Goal: Task Accomplishment & Management: Manage account settings

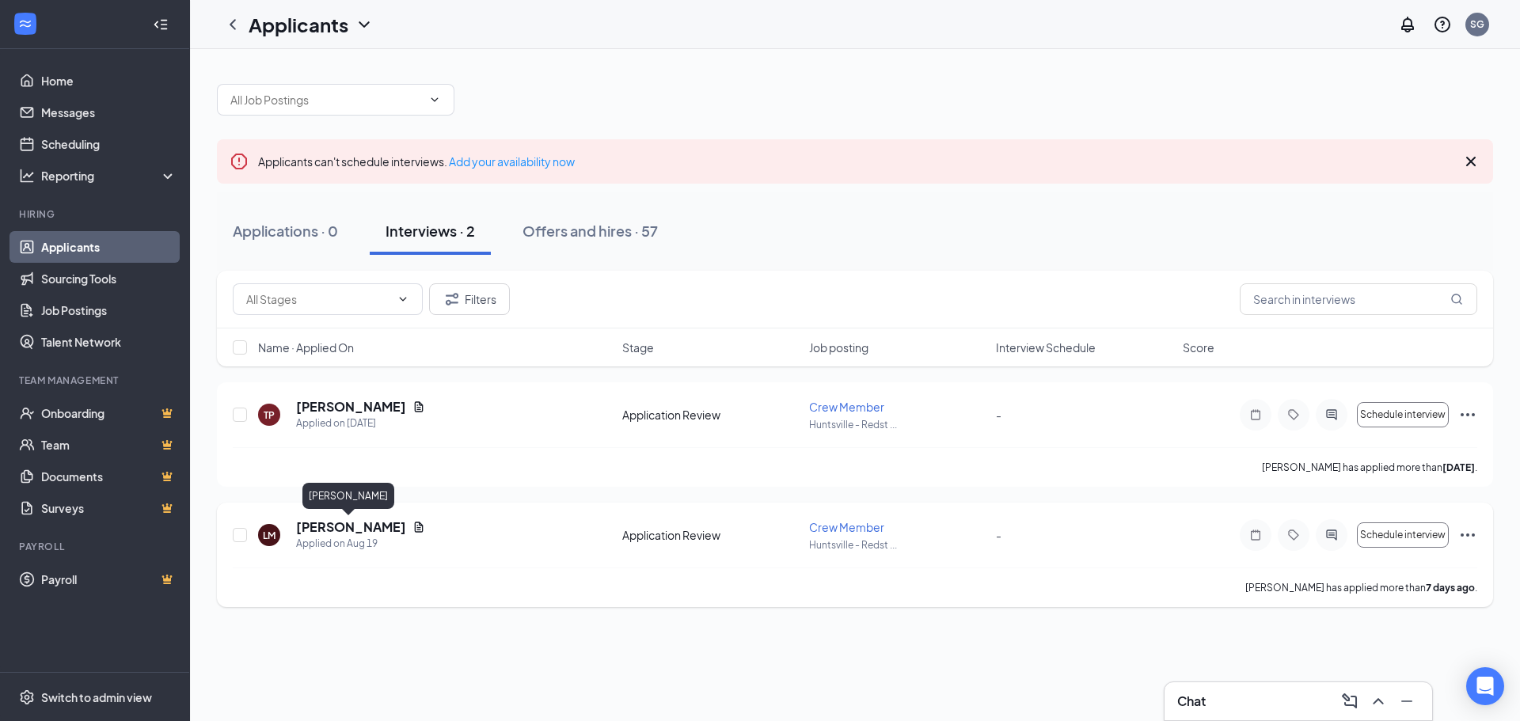
click at [339, 519] on h5 "[PERSON_NAME]" at bounding box center [351, 527] width 110 height 17
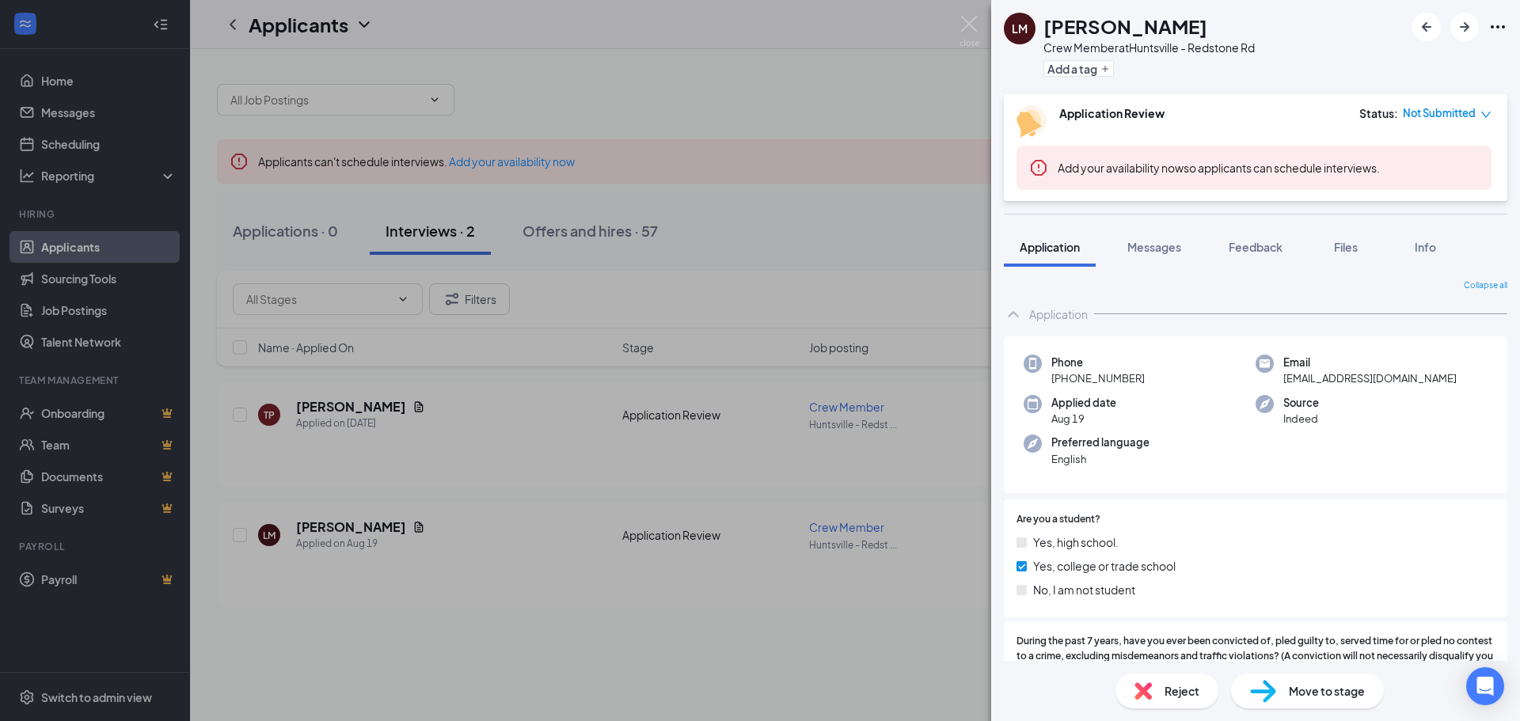
click at [557, 458] on div "LM [PERSON_NAME] Crew Member at [GEOGRAPHIC_DATA] - Redstone Rd Add a tag Appli…" at bounding box center [760, 360] width 1520 height 721
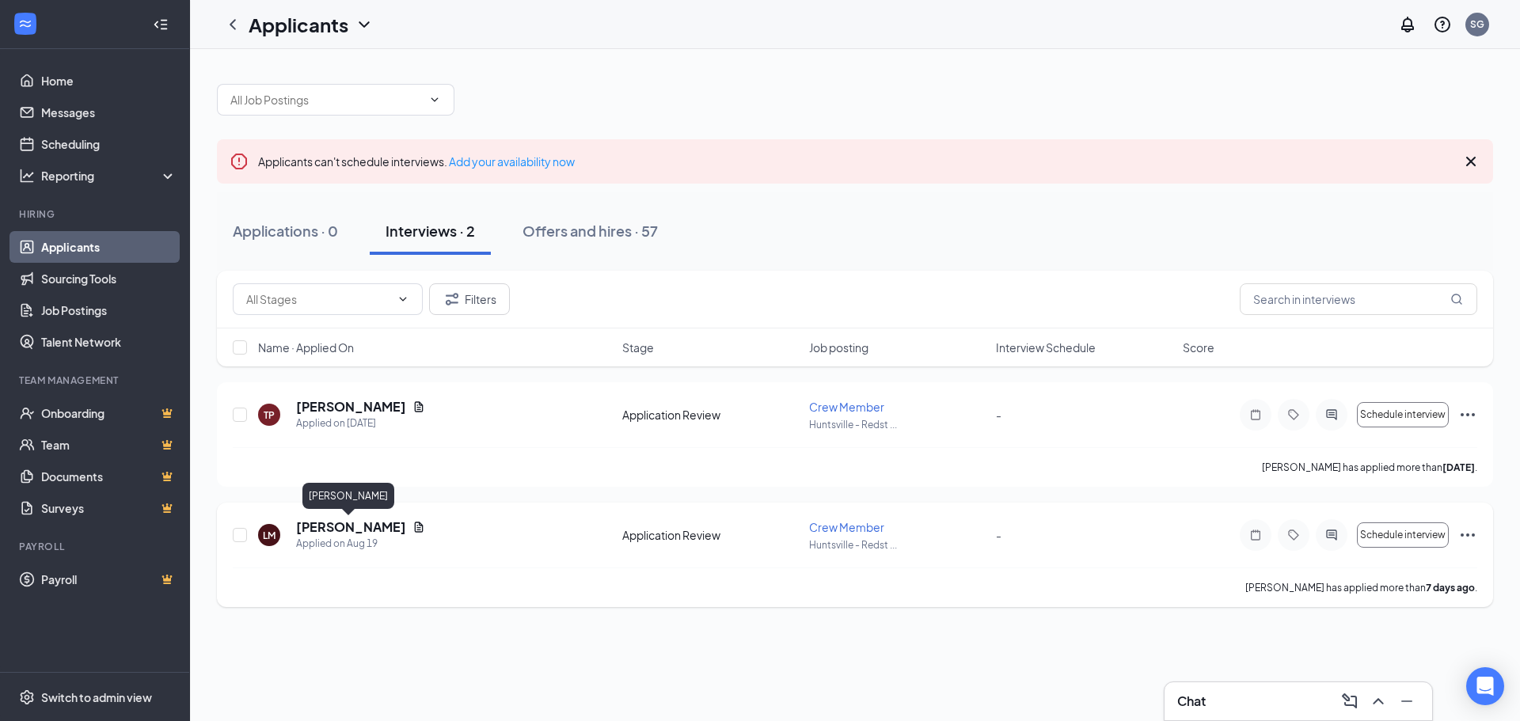
click at [351, 526] on h5 "[PERSON_NAME]" at bounding box center [351, 527] width 110 height 17
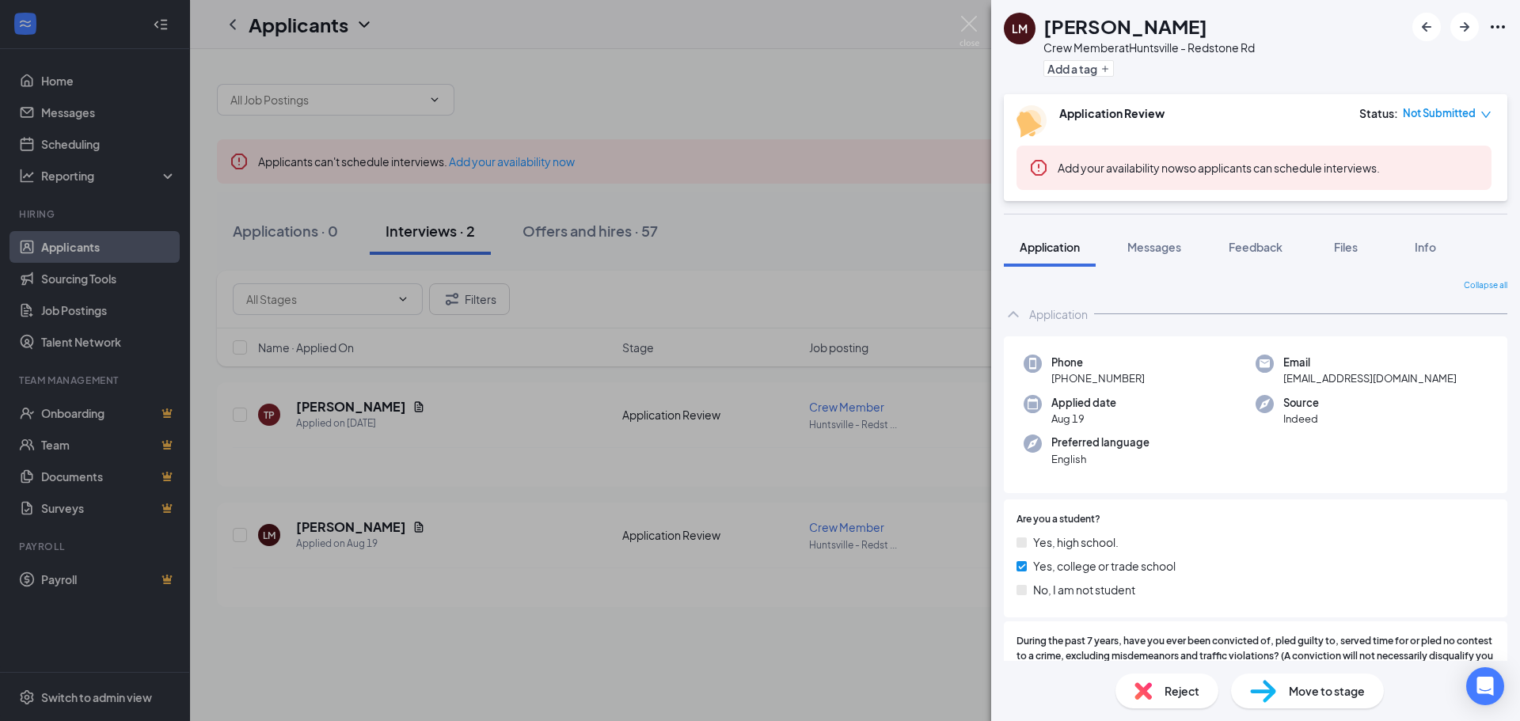
click at [655, 585] on div "LM [PERSON_NAME] Crew Member at [GEOGRAPHIC_DATA] - Redstone Rd Add a tag Appli…" at bounding box center [760, 360] width 1520 height 721
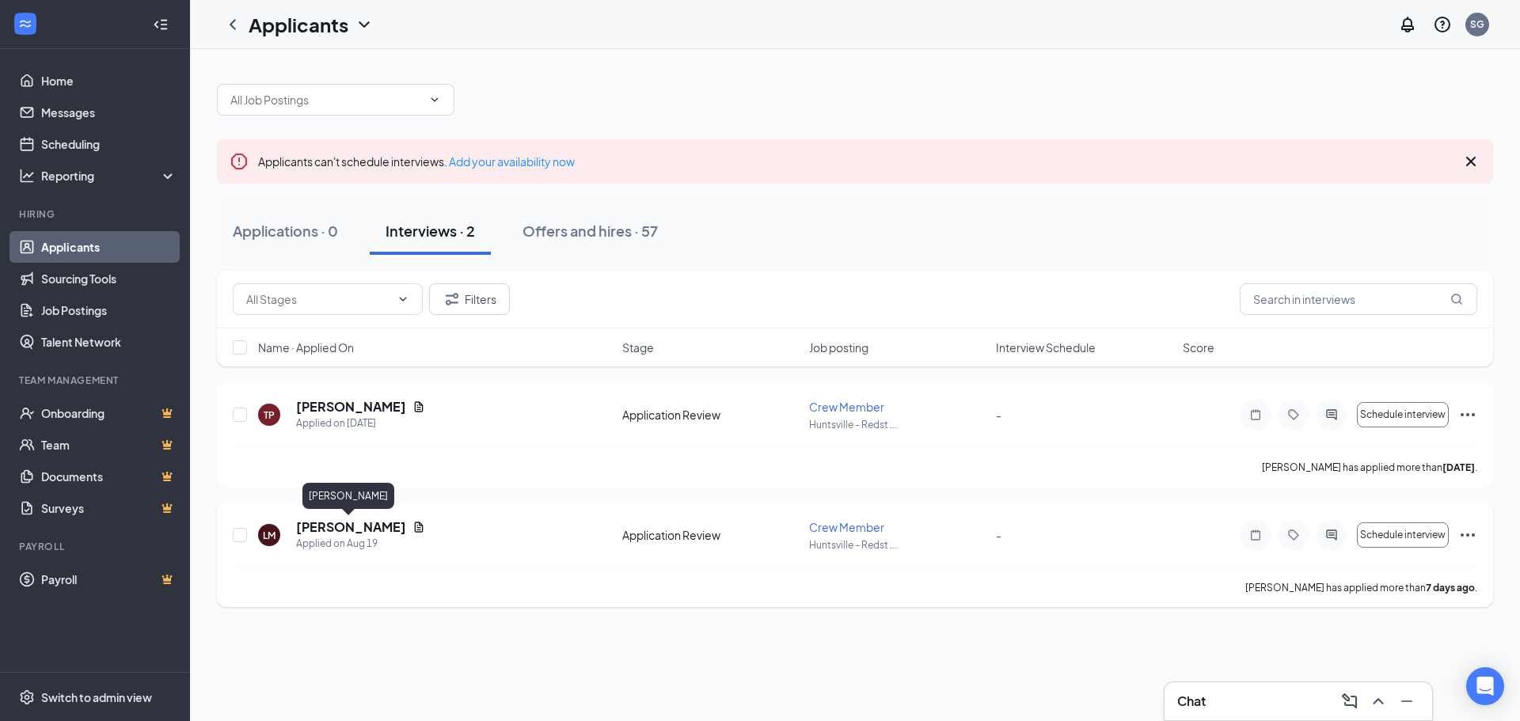
click at [325, 532] on h5 "[PERSON_NAME]" at bounding box center [351, 527] width 110 height 17
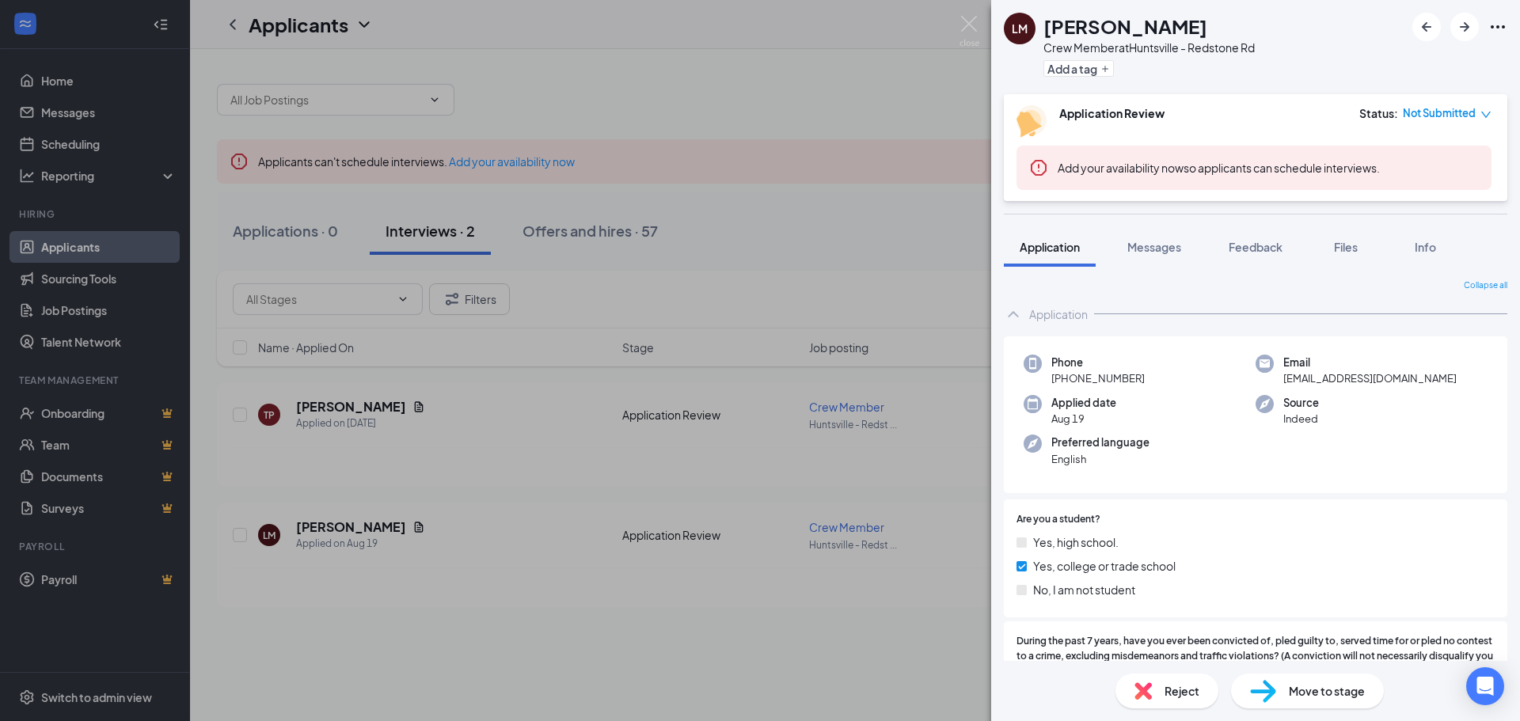
click at [788, 520] on div "LM [PERSON_NAME] Crew Member at [GEOGRAPHIC_DATA] - Redstone Rd Add a tag Appli…" at bounding box center [760, 360] width 1520 height 721
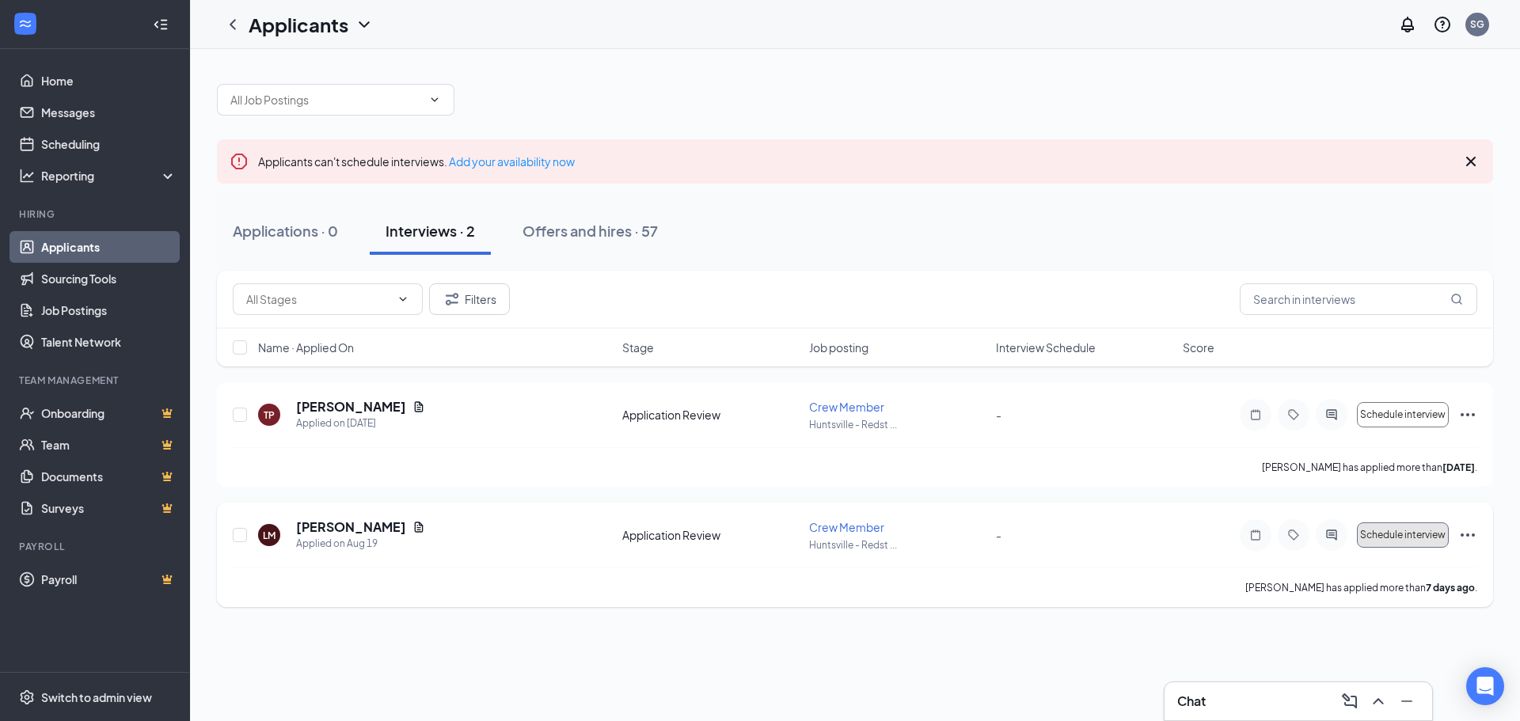
click at [1417, 540] on span "Schedule interview" at bounding box center [1402, 535] width 85 height 11
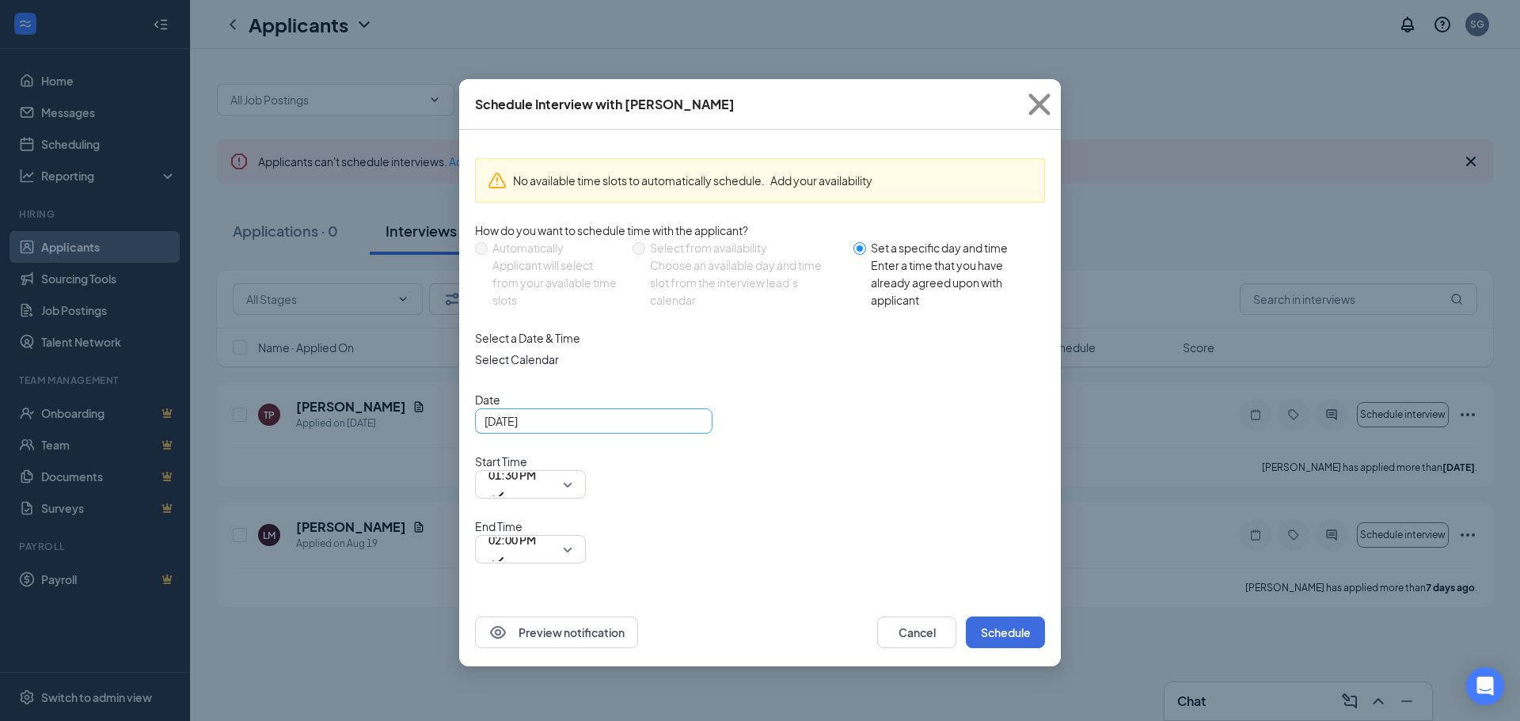
click at [689, 430] on div "[DATE]" at bounding box center [593, 420] width 218 height 17
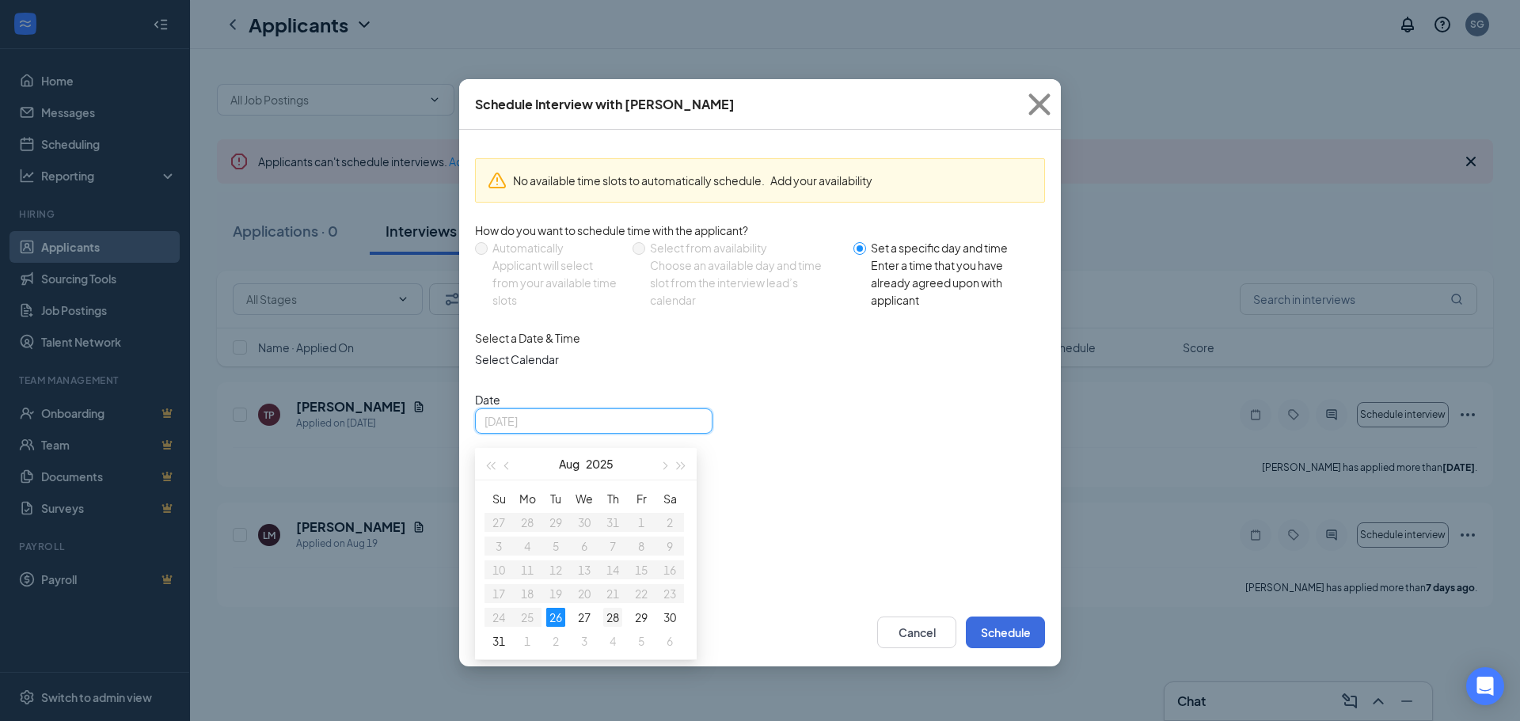
type input "[DATE]"
click at [611, 627] on div "28" at bounding box center [612, 617] width 19 height 19
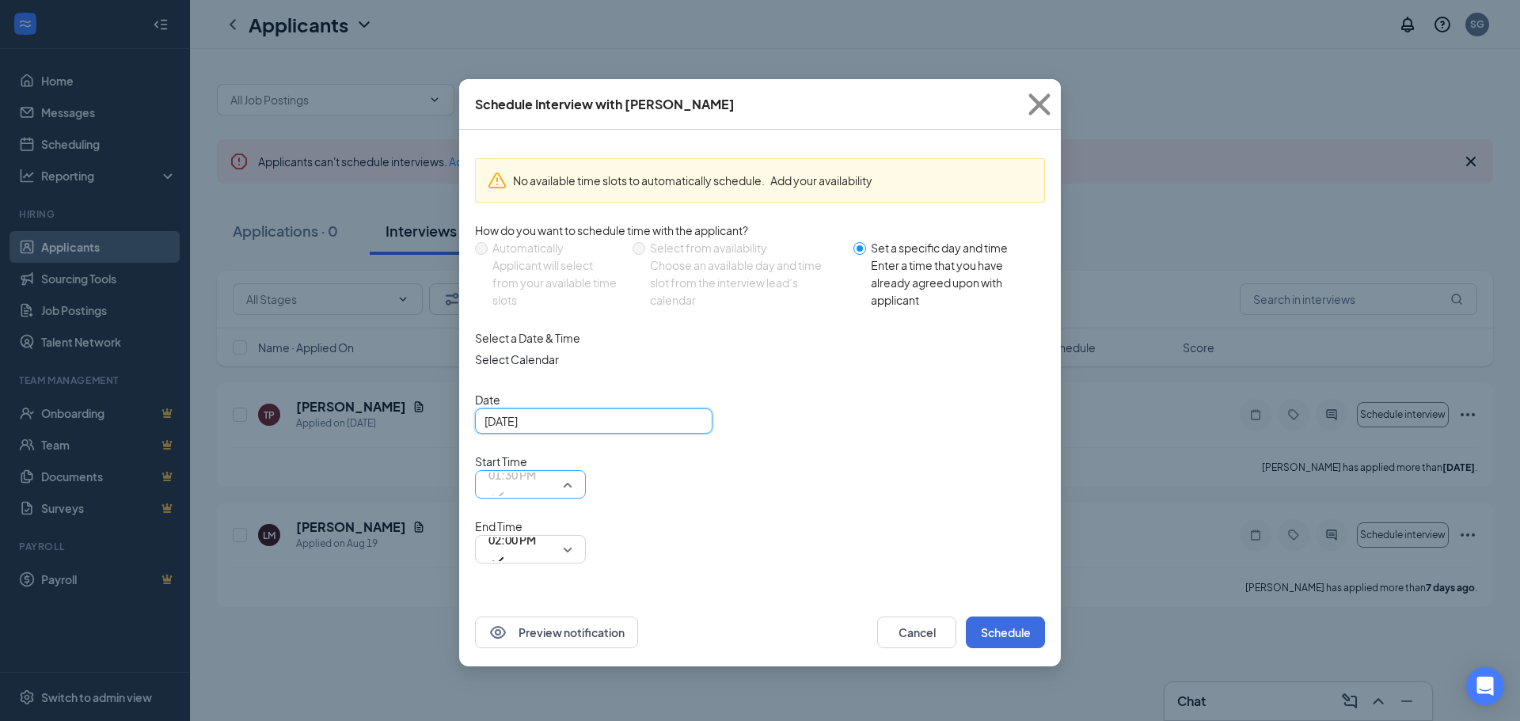
click at [572, 473] on span "01:30 PM" at bounding box center [530, 485] width 84 height 24
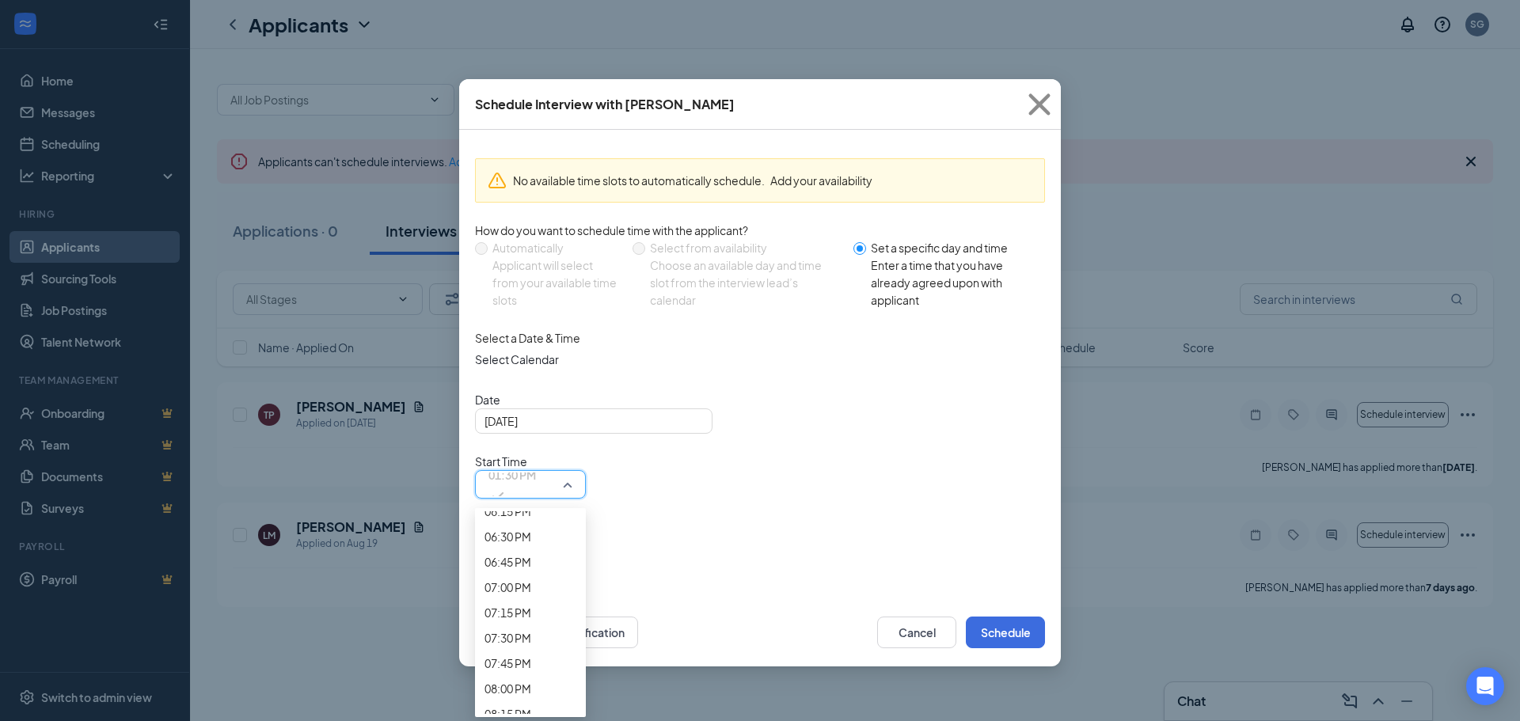
scroll to position [2039, 0]
click at [586, 36] on div "03:00 PM" at bounding box center [530, 23] width 111 height 25
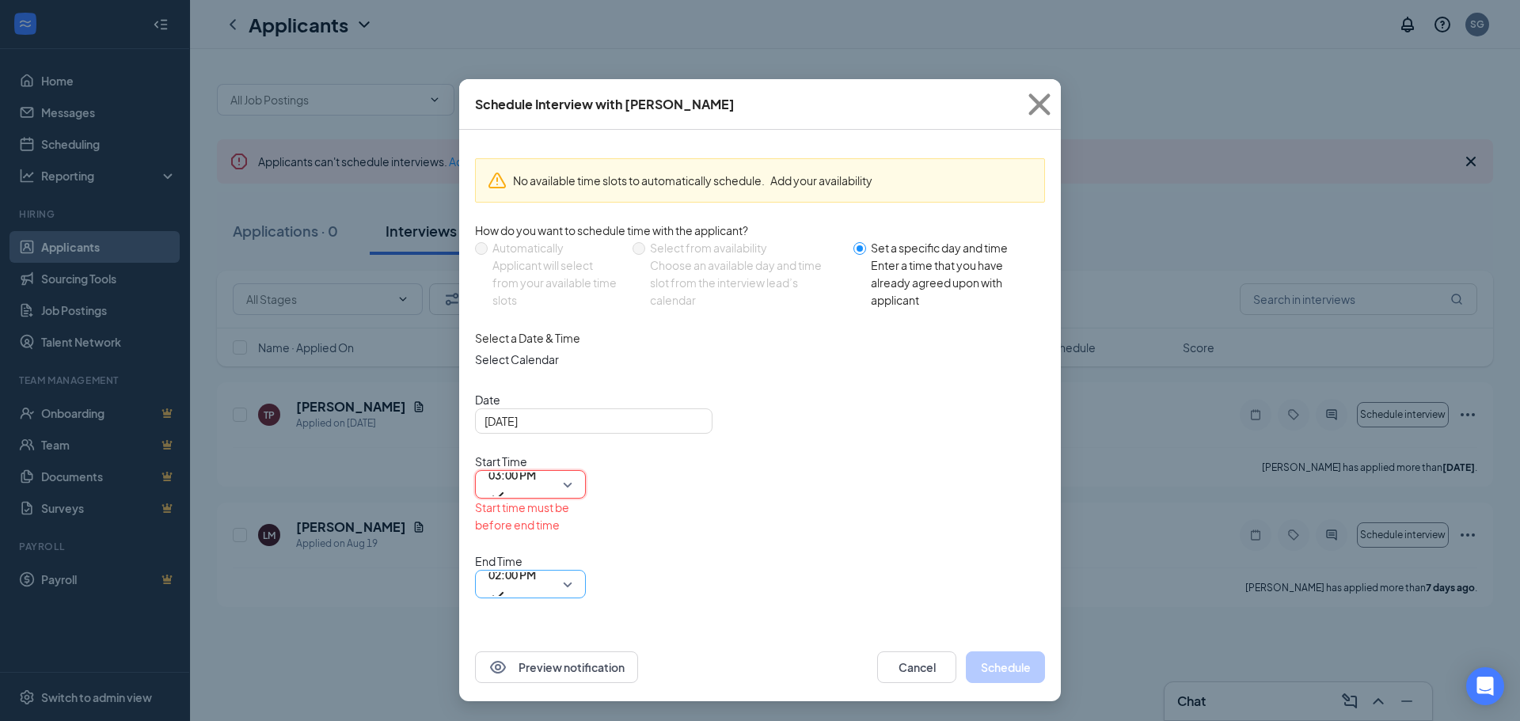
click at [572, 572] on span "02:00 PM" at bounding box center [530, 584] width 84 height 24
click at [586, 35] on div "03:30 PM" at bounding box center [530, 21] width 111 height 25
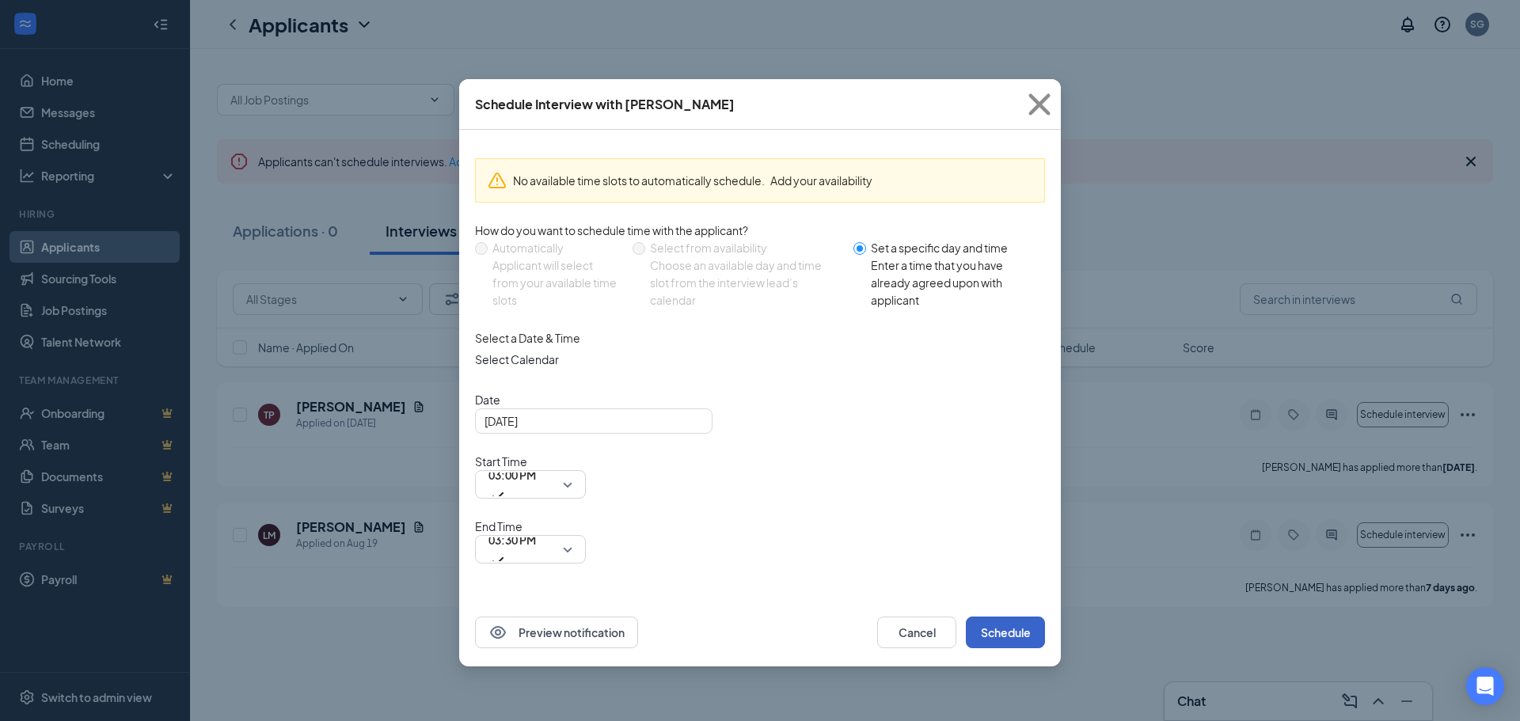
click at [1029, 617] on button "Schedule" at bounding box center [1005, 633] width 79 height 32
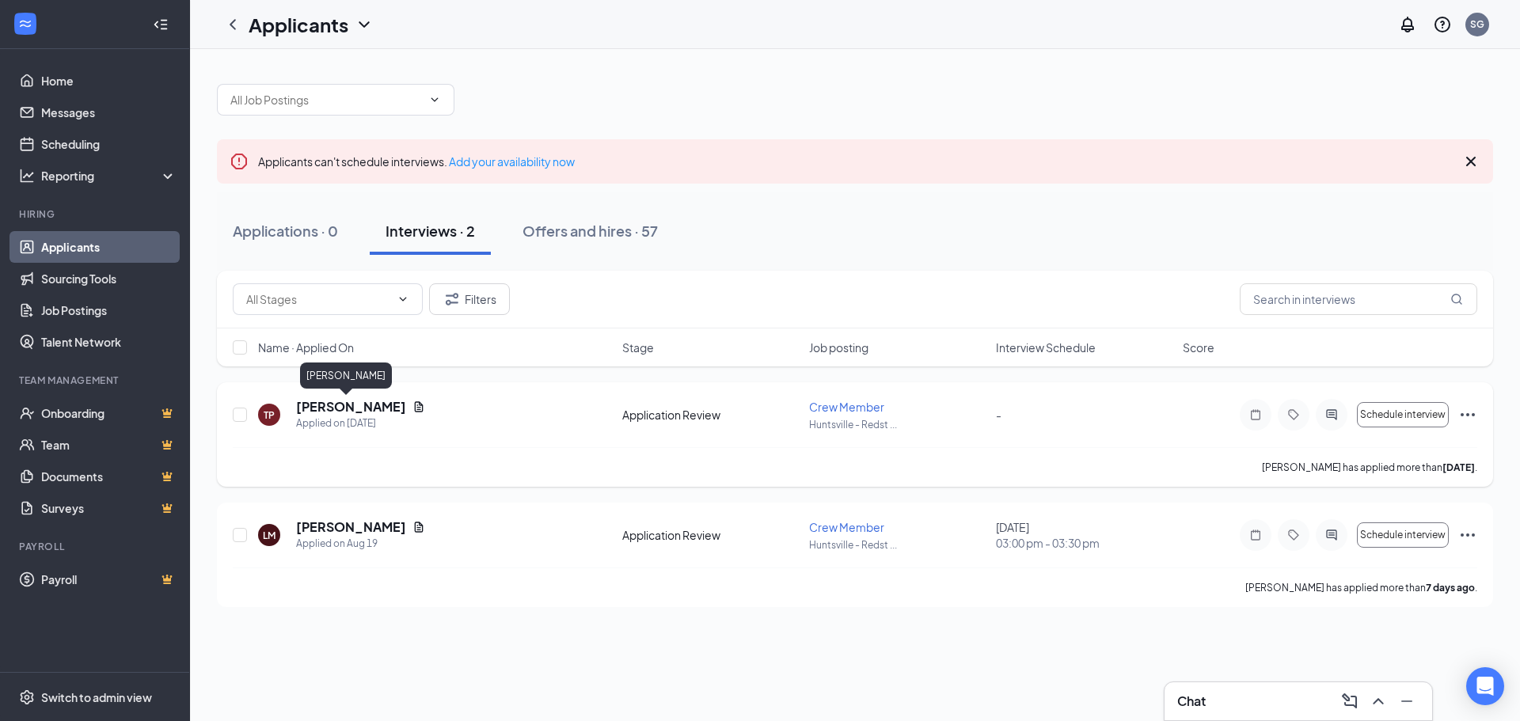
click at [357, 401] on h5 "[PERSON_NAME]" at bounding box center [351, 406] width 110 height 17
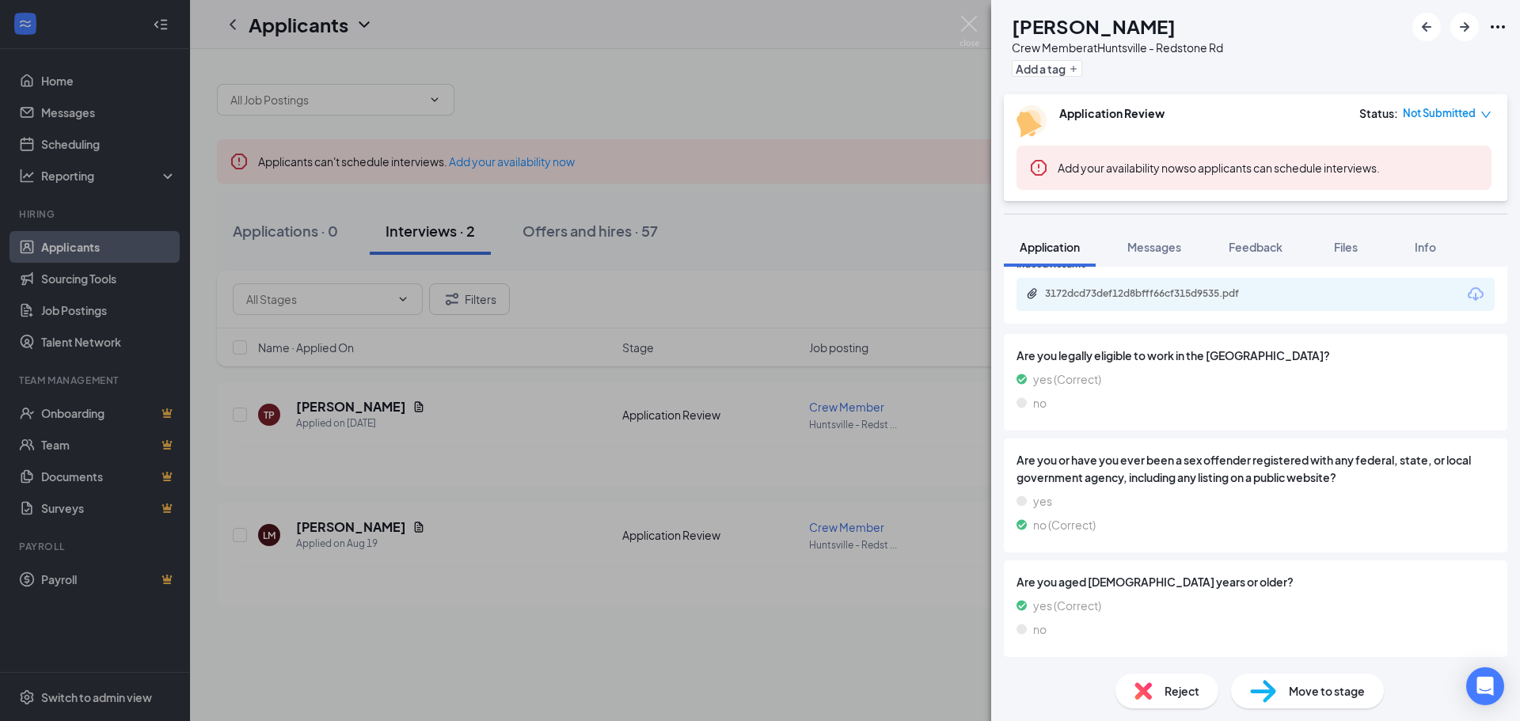
scroll to position [759, 0]
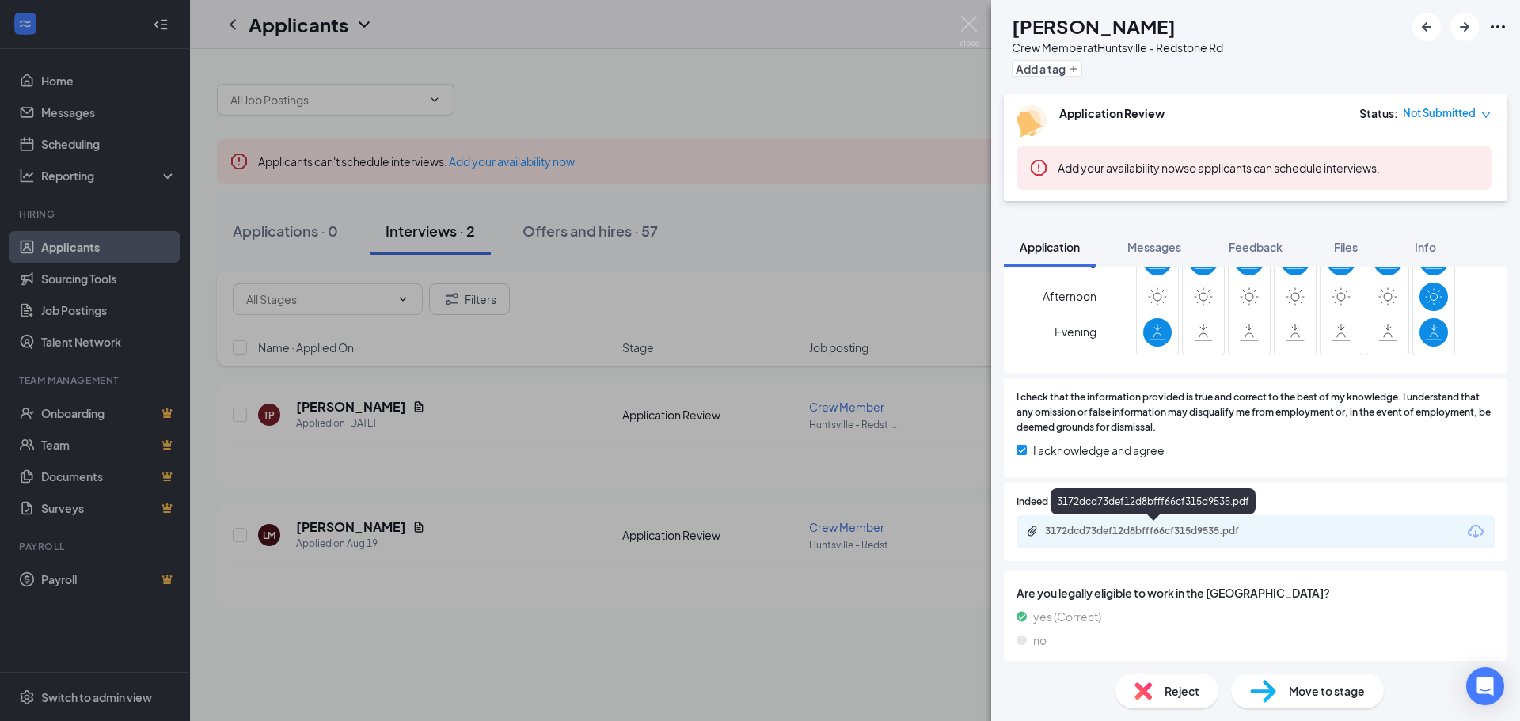
click at [1081, 527] on div "3172dcd73def12d8bfff66cf315d9535.pdf" at bounding box center [1156, 531] width 222 height 13
